Goal: Task Accomplishment & Management: Complete application form

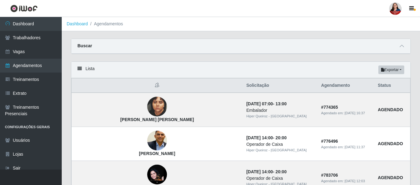
click at [406, 46] on div "Buscar" at bounding box center [240, 46] width 339 height 15
click at [403, 46] on icon at bounding box center [402, 46] width 4 height 4
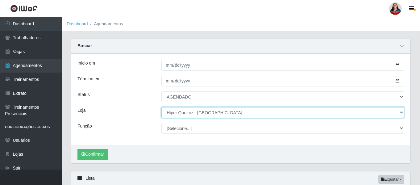
click at [401, 112] on select "[Selecione...] Hiper [GEOGRAPHIC_DATA] - [GEOGRAPHIC_DATA][PERSON_NAME] Hiper […" at bounding box center [282, 112] width 243 height 11
click at [161, 107] on select "[Selecione...] Hiper [GEOGRAPHIC_DATA] - [GEOGRAPHIC_DATA][PERSON_NAME] Hiper […" at bounding box center [282, 112] width 243 height 11
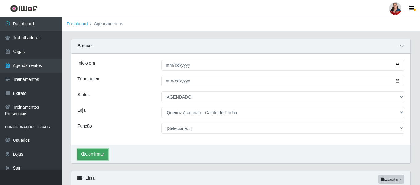
click at [89, 155] on button "Confirmar" at bounding box center [92, 154] width 31 height 11
click at [402, 48] on icon at bounding box center [402, 46] width 4 height 4
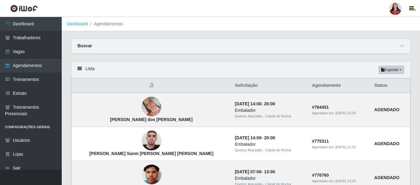
click at [401, 52] on div "Buscar" at bounding box center [240, 46] width 339 height 15
click at [402, 46] on icon at bounding box center [402, 46] width 4 height 4
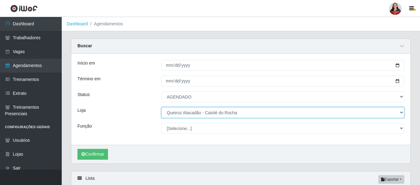
click at [400, 115] on select "[Selecione...] Hiper [GEOGRAPHIC_DATA] - [GEOGRAPHIC_DATA][PERSON_NAME] Hiper […" at bounding box center [282, 112] width 243 height 11
click at [161, 107] on select "[Selecione...] Hiper [GEOGRAPHIC_DATA] - [GEOGRAPHIC_DATA][PERSON_NAME] Hiper […" at bounding box center [282, 112] width 243 height 11
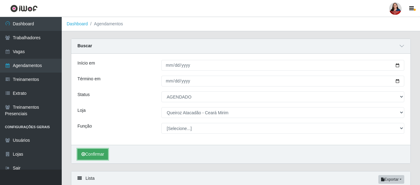
click at [92, 154] on button "Confirmar" at bounding box center [92, 154] width 31 height 11
click at [402, 47] on icon at bounding box center [402, 46] width 4 height 4
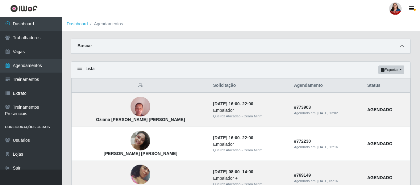
click at [401, 47] on icon at bounding box center [402, 46] width 4 height 4
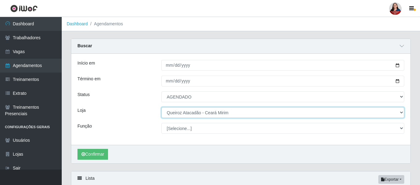
click at [402, 114] on select "[Selecione...] Hiper [GEOGRAPHIC_DATA] - [GEOGRAPHIC_DATA][PERSON_NAME] Hiper […" at bounding box center [282, 112] width 243 height 11
click at [161, 107] on select "[Selecione...] Hiper [GEOGRAPHIC_DATA] - [GEOGRAPHIC_DATA][PERSON_NAME] Hiper […" at bounding box center [282, 112] width 243 height 11
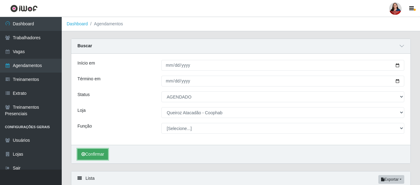
click at [97, 151] on button "Confirmar" at bounding box center [92, 154] width 31 height 11
click at [402, 46] on icon at bounding box center [402, 46] width 4 height 4
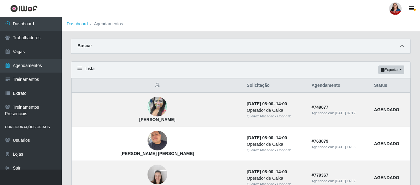
click at [403, 46] on icon at bounding box center [402, 46] width 4 height 4
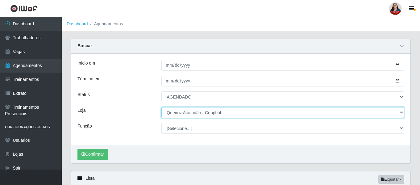
click at [401, 113] on select "[Selecione...] Hiper [GEOGRAPHIC_DATA] - [GEOGRAPHIC_DATA][PERSON_NAME] Hiper […" at bounding box center [282, 112] width 243 height 11
click at [161, 107] on select "[Selecione...] Hiper [GEOGRAPHIC_DATA] - [GEOGRAPHIC_DATA][PERSON_NAME] Hiper […" at bounding box center [282, 112] width 243 height 11
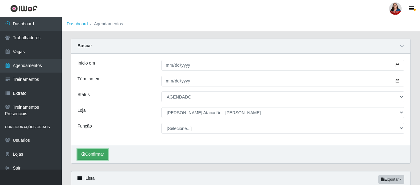
click at [96, 155] on button "Confirmar" at bounding box center [92, 154] width 31 height 11
click at [402, 47] on icon at bounding box center [402, 46] width 4 height 4
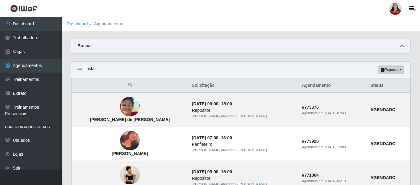
click at [405, 44] on span at bounding box center [401, 46] width 7 height 7
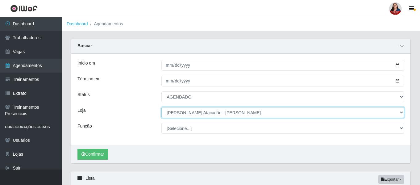
click at [399, 115] on select "[Selecione...] Hiper [GEOGRAPHIC_DATA] - [GEOGRAPHIC_DATA][PERSON_NAME] Hiper […" at bounding box center [282, 112] width 243 height 11
click at [161, 107] on select "[Selecione...] Hiper [GEOGRAPHIC_DATA] - [GEOGRAPHIC_DATA][PERSON_NAME] Hiper […" at bounding box center [282, 112] width 243 height 11
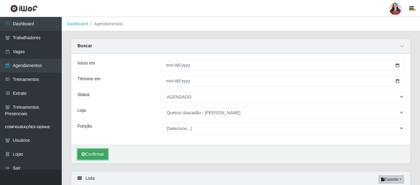
click at [86, 153] on button "Confirmar" at bounding box center [92, 154] width 31 height 11
click at [404, 48] on icon at bounding box center [402, 46] width 4 height 4
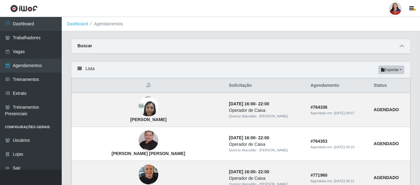
click at [403, 44] on icon at bounding box center [402, 46] width 4 height 4
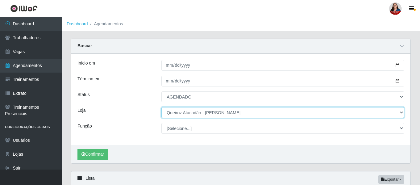
click at [401, 113] on select "[Selecione...] Hiper [GEOGRAPHIC_DATA] - [GEOGRAPHIC_DATA][PERSON_NAME] Hiper […" at bounding box center [282, 112] width 243 height 11
click at [161, 107] on select "[Selecione...] Hiper [GEOGRAPHIC_DATA] - [GEOGRAPHIC_DATA][PERSON_NAME] Hiper […" at bounding box center [282, 112] width 243 height 11
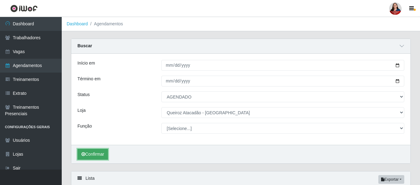
click at [92, 153] on button "Confirmar" at bounding box center [92, 154] width 31 height 11
click at [402, 45] on icon at bounding box center [402, 46] width 4 height 4
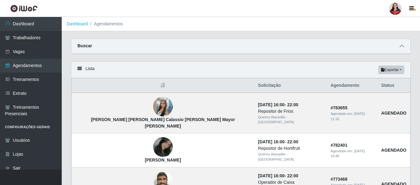
click at [402, 48] on icon at bounding box center [402, 46] width 4 height 4
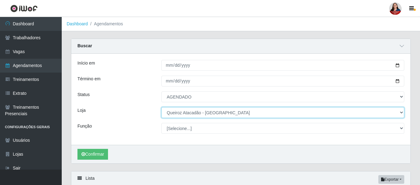
click at [399, 114] on select "[Selecione...] Hiper [GEOGRAPHIC_DATA] - [GEOGRAPHIC_DATA][PERSON_NAME] Hiper […" at bounding box center [282, 112] width 243 height 11
click at [161, 107] on select "[Selecione...] Hiper [GEOGRAPHIC_DATA] - [GEOGRAPHIC_DATA][PERSON_NAME] Hiper […" at bounding box center [282, 112] width 243 height 11
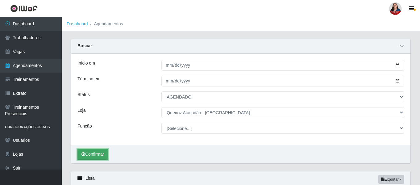
click at [96, 155] on button "Confirmar" at bounding box center [92, 154] width 31 height 11
click at [404, 47] on icon at bounding box center [402, 46] width 4 height 4
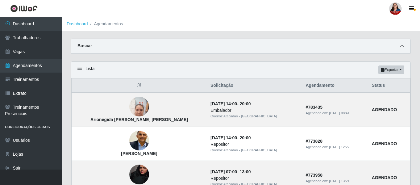
click at [401, 47] on icon at bounding box center [402, 46] width 4 height 4
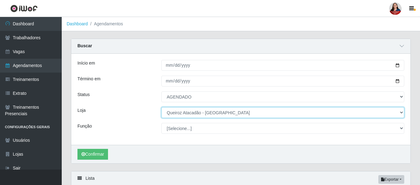
click at [402, 113] on select "[Selecione...] Hiper [GEOGRAPHIC_DATA] - [GEOGRAPHIC_DATA][PERSON_NAME] Hiper […" at bounding box center [282, 112] width 243 height 11
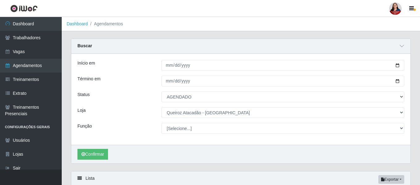
click at [219, 119] on div "Início em [DATE] Término em [DATE] Status [Selecione...] AGENDADO AGUARDANDO LI…" at bounding box center [240, 99] width 339 height 91
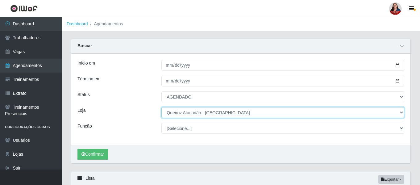
click at [402, 112] on select "[Selecione...] Hiper [GEOGRAPHIC_DATA] - [GEOGRAPHIC_DATA][PERSON_NAME] Hiper […" at bounding box center [282, 112] width 243 height 11
click at [161, 107] on select "[Selecione...] Hiper [GEOGRAPHIC_DATA] - [GEOGRAPHIC_DATA][PERSON_NAME] Hiper […" at bounding box center [282, 112] width 243 height 11
click at [399, 112] on select "[Selecione...] Hiper [GEOGRAPHIC_DATA] - [GEOGRAPHIC_DATA][PERSON_NAME] Hiper […" at bounding box center [282, 112] width 243 height 11
select select "464"
click at [161, 107] on select "[Selecione...] Hiper [GEOGRAPHIC_DATA] - [GEOGRAPHIC_DATA][PERSON_NAME] Hiper […" at bounding box center [282, 112] width 243 height 11
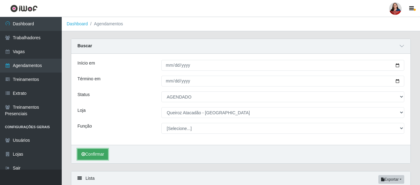
click at [101, 155] on button "Confirmar" at bounding box center [92, 154] width 31 height 11
click at [403, 46] on icon at bounding box center [402, 46] width 4 height 4
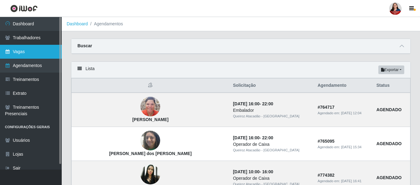
click at [29, 52] on link "Vagas" at bounding box center [31, 52] width 62 height 14
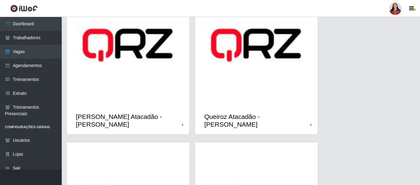
scroll to position [679, 0]
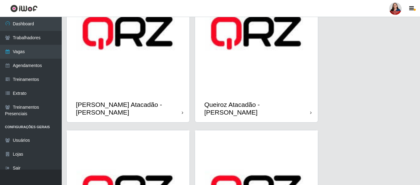
click at [151, 70] on img at bounding box center [128, 33] width 123 height 123
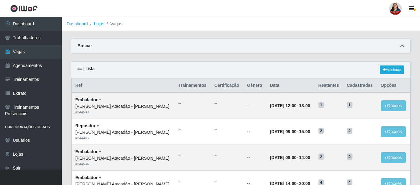
click at [402, 44] on span at bounding box center [401, 46] width 7 height 7
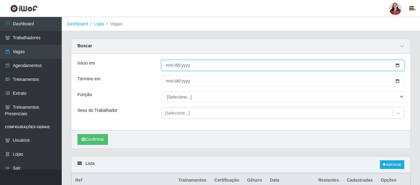
click at [398, 64] on input "Início em" at bounding box center [282, 65] width 243 height 11
type input "[DATE]"
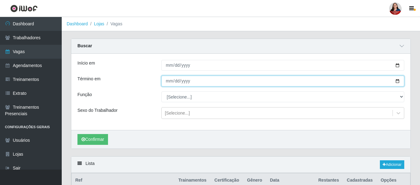
click at [398, 83] on input "Término em" at bounding box center [282, 81] width 243 height 11
type input "[DATE]"
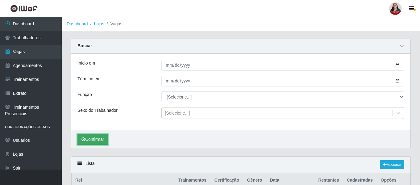
click at [96, 138] on button "Confirmar" at bounding box center [92, 139] width 31 height 11
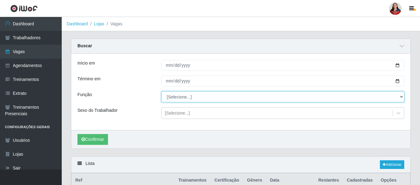
click at [400, 98] on select "[Selecione...] Embalador Embalador + Embalador ++ Panfleteiro Panfleteiro + Pan…" at bounding box center [282, 96] width 243 height 11
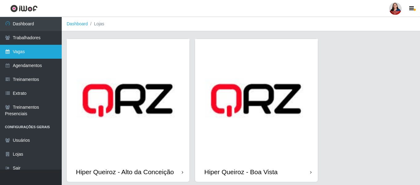
click at [27, 52] on link "Vagas" at bounding box center [31, 52] width 62 height 14
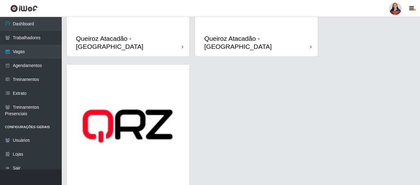
scroll to position [926, 0]
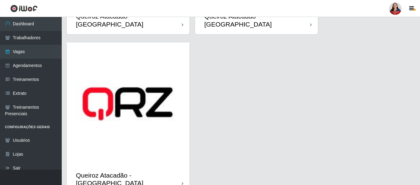
click at [164, 118] on img at bounding box center [128, 103] width 123 height 123
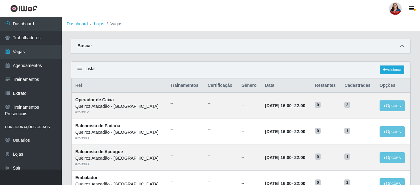
click at [402, 47] on icon at bounding box center [402, 46] width 4 height 4
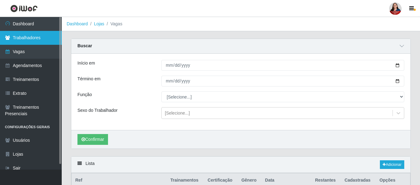
click at [35, 40] on link "Trabalhadores" at bounding box center [31, 38] width 62 height 14
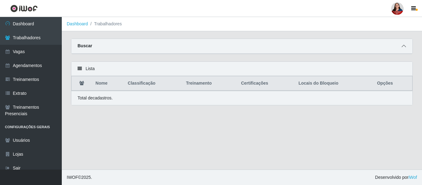
click at [405, 46] on icon at bounding box center [403, 46] width 4 height 4
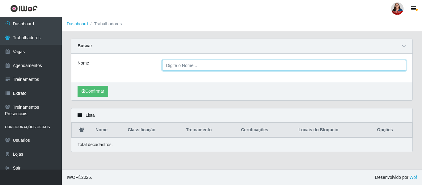
click at [169, 68] on input "Nome" at bounding box center [284, 65] width 244 height 11
paste input "LISSANDRO FERREIRA DOS ANJOS FERNANDES"
type input "LISSANDRO FERREIRA DOS ANJOS FERNANDES"
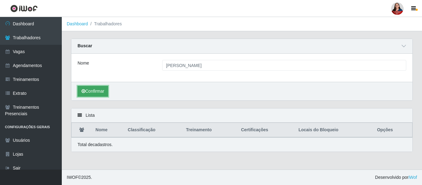
click at [99, 93] on button "Confirmar" at bounding box center [92, 91] width 31 height 11
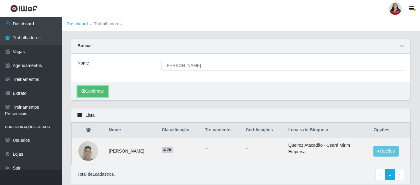
scroll to position [22, 0]
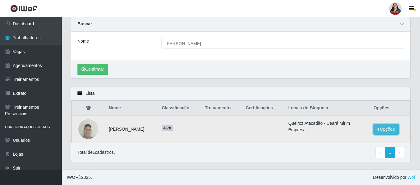
click at [390, 129] on button "Opções" at bounding box center [385, 129] width 25 height 11
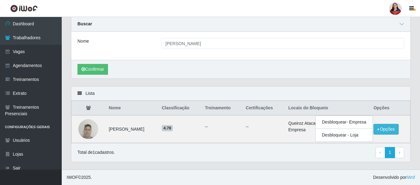
click at [295, 154] on div "Total de 1 cadastros. ‹ Previous 1 › Next" at bounding box center [240, 152] width 327 height 11
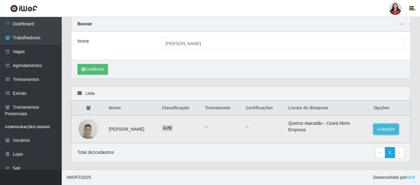
click at [385, 128] on button "Opções" at bounding box center [385, 129] width 25 height 11
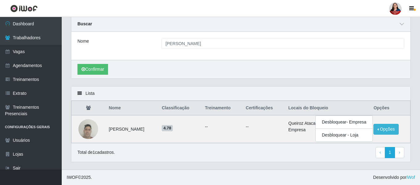
click at [339, 156] on div "Total de 1 cadastros. ‹ Previous 1 › Next" at bounding box center [240, 152] width 327 height 11
